Goal: Task Accomplishment & Management: Manage account settings

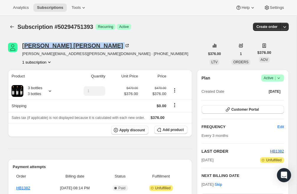
drag, startPoint x: 56, startPoint y: 45, endPoint x: 24, endPoint y: 46, distance: 31.9
click at [24, 46] on div "Brian Casey" at bounding box center [76, 46] width 108 height 6
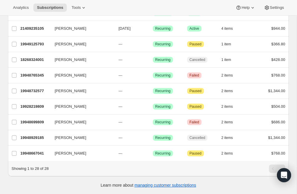
scroll to position [341, 0]
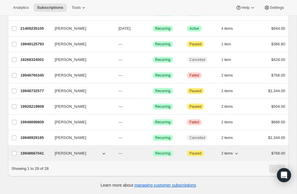
click at [66, 154] on span "[PERSON_NAME]" at bounding box center [71, 154] width 32 height 6
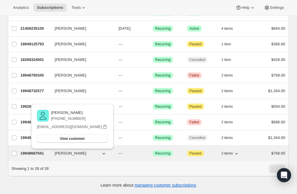
click at [66, 154] on span "[PERSON_NAME]" at bounding box center [71, 154] width 32 height 6
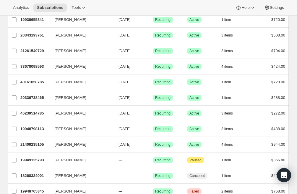
scroll to position [184, 0]
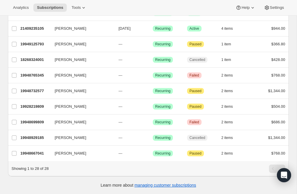
scroll to position [341, 0]
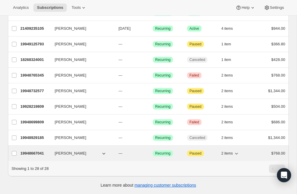
click at [68, 154] on span "[PERSON_NAME]" at bounding box center [71, 154] width 32 height 6
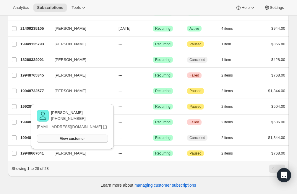
click at [71, 139] on span "View customer" at bounding box center [72, 139] width 25 height 5
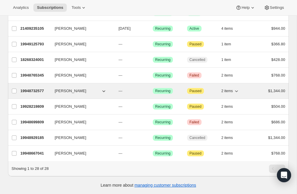
click at [64, 92] on span "[PERSON_NAME]" at bounding box center [71, 91] width 32 height 6
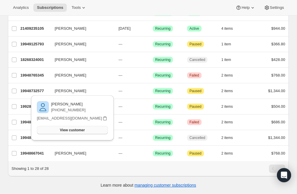
click at [66, 130] on span "View customer" at bounding box center [72, 130] width 25 height 5
click at [91, 165] on div "Showing 1 to 28 of 28" at bounding box center [148, 168] width 280 height 15
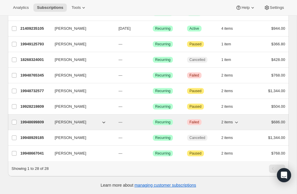
click at [196, 124] on span "Failed" at bounding box center [194, 122] width 10 height 5
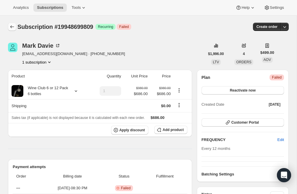
click at [14, 27] on icon "Subscriptions" at bounding box center [12, 27] width 6 height 6
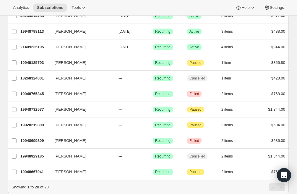
scroll to position [323, 0]
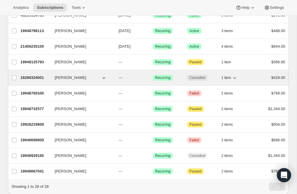
click at [64, 78] on span "[PERSON_NAME]" at bounding box center [71, 78] width 32 height 6
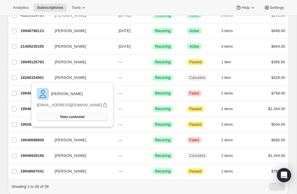
click at [71, 117] on span "View customer" at bounding box center [72, 117] width 25 height 5
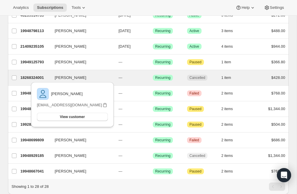
click at [144, 84] on div "David Thewlis 18268324001 David Thewlis --- Success Recurring Cancelled 1 item …" at bounding box center [148, 77] width 280 height 15
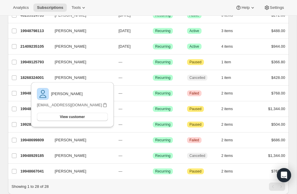
click at [87, 132] on div "David Thewlis davidthewlis@gmail.com View customer Email davidthewlis@gmail.com" at bounding box center [72, 106] width 87 height 51
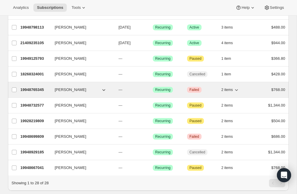
scroll to position [324, 0]
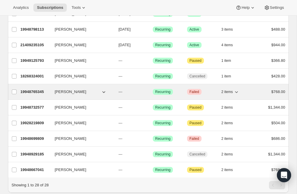
click at [69, 93] on span "[PERSON_NAME]" at bounding box center [71, 92] width 32 height 6
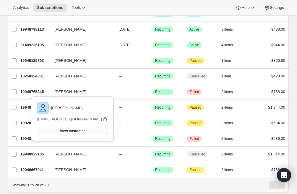
click at [73, 132] on span "View customer" at bounding box center [72, 131] width 25 height 5
click at [100, 103] on div "[PERSON_NAME]" at bounding box center [72, 108] width 71 height 12
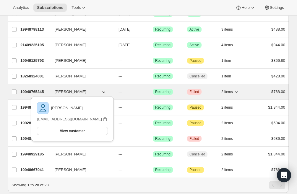
click at [86, 90] on button "[PERSON_NAME]" at bounding box center [80, 91] width 59 height 9
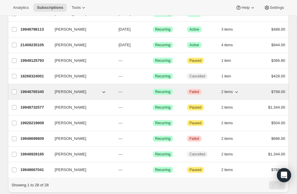
click at [68, 93] on span "[PERSON_NAME]" at bounding box center [71, 92] width 32 height 6
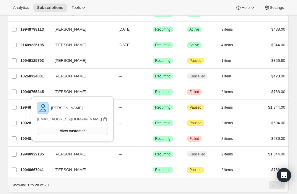
click at [70, 132] on span "View customer" at bounding box center [72, 131] width 25 height 5
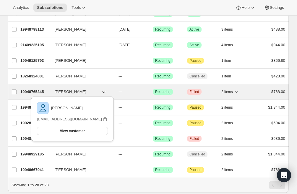
click at [125, 96] on div "19948765345 David Thewlis --- Success Recurring Critical Failed 2 items $768.00" at bounding box center [152, 92] width 264 height 8
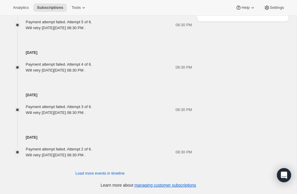
scroll to position [306, 0]
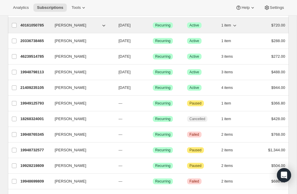
scroll to position [282, 0]
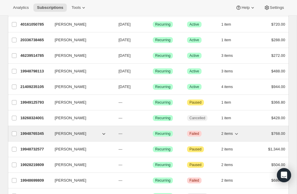
click at [62, 133] on span "[PERSON_NAME]" at bounding box center [71, 134] width 32 height 6
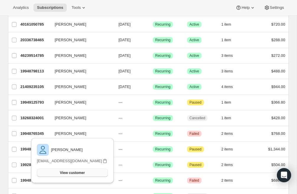
click at [62, 173] on span "View customer" at bounding box center [72, 173] width 25 height 5
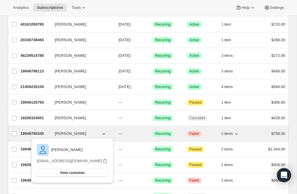
click at [81, 133] on button "[PERSON_NAME]" at bounding box center [80, 133] width 59 height 9
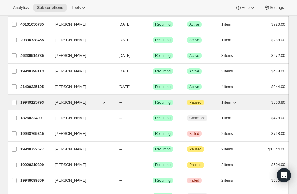
click at [104, 104] on icon "button" at bounding box center [104, 103] width 6 height 6
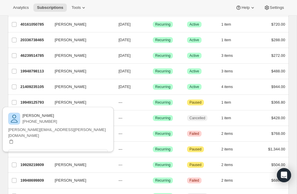
click at [70, 151] on span "View customer" at bounding box center [57, 153] width 25 height 5
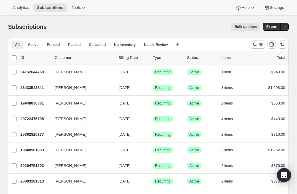
scroll to position [0, 0]
click at [199, 38] on div "All Active Prepaid Paused Cancelled No inventory Needs Review More views All Ac…" at bounding box center [127, 44] width 238 height 13
click at [81, 6] on icon at bounding box center [84, 8] width 6 height 6
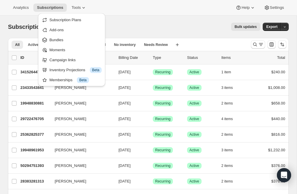
click at [93, 4] on div "Analytics Subscriptions Tools Help Settings" at bounding box center [148, 8] width 297 height 16
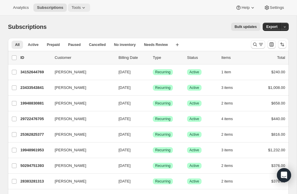
click at [81, 8] on icon at bounding box center [84, 8] width 6 height 6
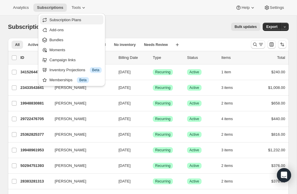
click at [74, 20] on span "Subscription Plans" at bounding box center [65, 20] width 32 height 4
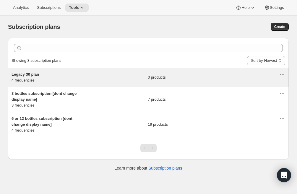
click at [21, 81] on div "Legacy 30 plan 4 frequencies" at bounding box center [49, 78] width 74 height 12
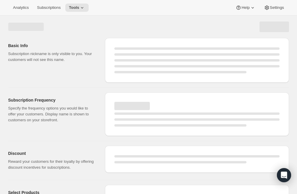
select select "WEEK"
select select "MONTH"
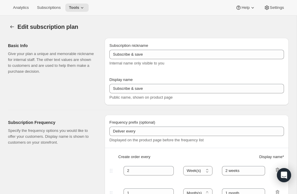
type input "Legacy 30 plan"
type input "3"
select select "MONTH"
type input "3 months"
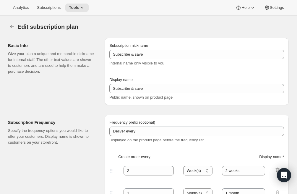
type input "4"
type input "4 months"
type input "30"
select select "MONTH"
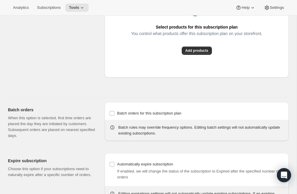
scroll to position [459, 0]
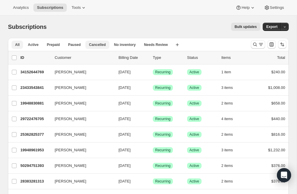
click at [100, 46] on span "Cancelled" at bounding box center [97, 44] width 17 height 5
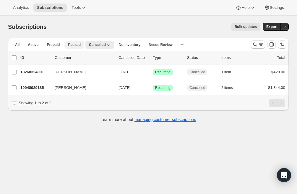
click at [76, 45] on span "Paused" at bounding box center [74, 44] width 13 height 5
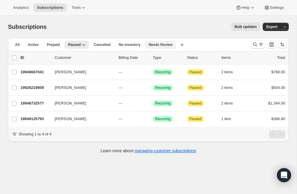
click at [156, 45] on span "Needs Review" at bounding box center [160, 44] width 24 height 5
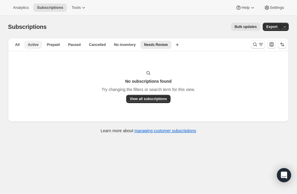
click at [33, 45] on span "Active" at bounding box center [33, 44] width 11 height 5
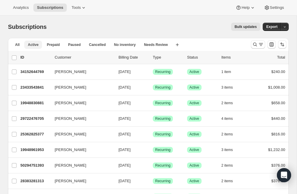
click at [32, 46] on span "Active" at bounding box center [33, 44] width 11 height 5
click at [17, 45] on span "All" at bounding box center [17, 44] width 4 height 5
click at [285, 26] on icon "button" at bounding box center [284, 27] width 4 height 4
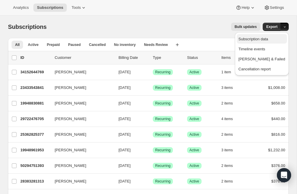
click at [256, 40] on span "Subscription data" at bounding box center [253, 39] width 30 height 4
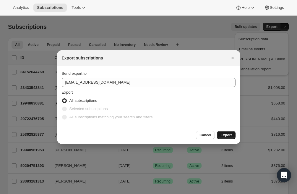
click at [228, 136] on span "Export" at bounding box center [225, 135] width 11 height 5
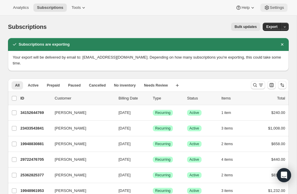
click at [277, 7] on span "Settings" at bounding box center [276, 7] width 14 height 5
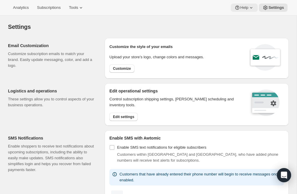
click at [251, 8] on icon at bounding box center [251, 8] width 6 height 6
click at [241, 30] on span "Help Center" at bounding box center [246, 30] width 20 height 4
click at [252, 7] on icon at bounding box center [251, 7] width 2 height 1
click at [135, 24] on div "Settings" at bounding box center [148, 27] width 280 height 8
click at [42, 7] on span "Subscriptions" at bounding box center [49, 7] width 24 height 5
